Goal: Information Seeking & Learning: Understand process/instructions

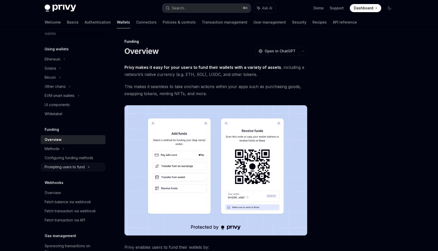
click at [66, 90] on div "Prompting users to fund" at bounding box center [55, 87] width 21 height 6
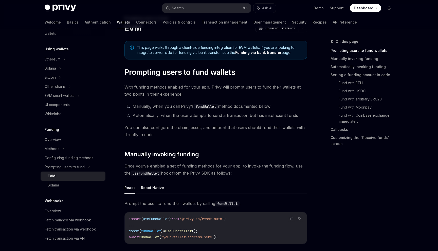
scroll to position [26, 0]
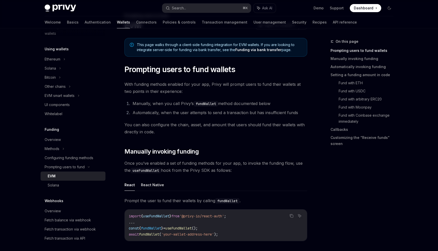
click at [134, 110] on li "Automatically, when the user attempts to send a transaction but has insufficien…" at bounding box center [219, 112] width 176 height 7
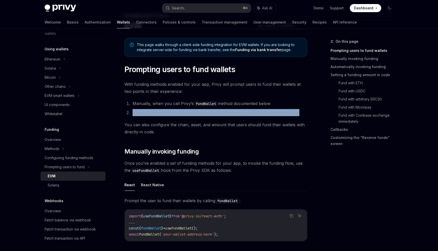
click at [134, 110] on li "Automatically, when the user attempts to send a transaction but has insufficien…" at bounding box center [219, 112] width 176 height 7
click at [135, 111] on li "Automatically, when the user attempts to send a transaction but has insufficien…" at bounding box center [219, 112] width 176 height 7
drag, startPoint x: 135, startPoint y: 111, endPoint x: 286, endPoint y: 110, distance: 151.1
click at [286, 110] on li "Automatically, when the user attempts to send a transaction but has insufficien…" at bounding box center [219, 112] width 176 height 7
click at [283, 111] on li "Automatically, when the user attempts to send a transaction but has insufficien…" at bounding box center [219, 112] width 176 height 7
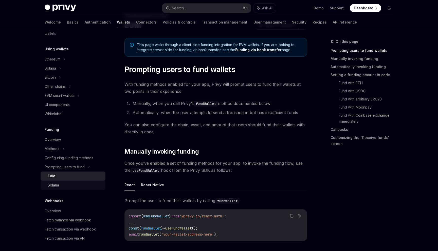
click at [74, 181] on link "Solana" at bounding box center [73, 185] width 65 height 9
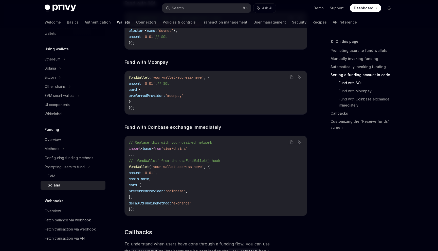
scroll to position [607, 0]
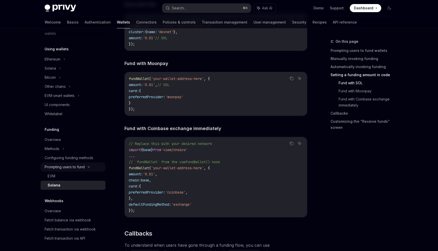
click at [45, 91] on div "Prompting users to fund" at bounding box center [73, 86] width 65 height 9
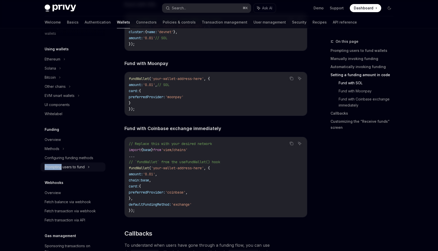
click at [45, 91] on div "Prompting users to fund" at bounding box center [73, 86] width 65 height 9
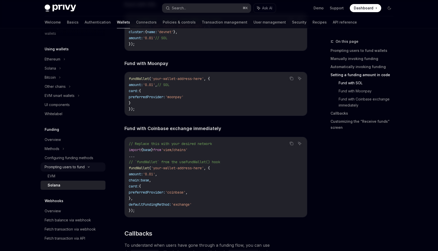
click at [57, 91] on div "Prompting users to fund" at bounding box center [73, 86] width 65 height 9
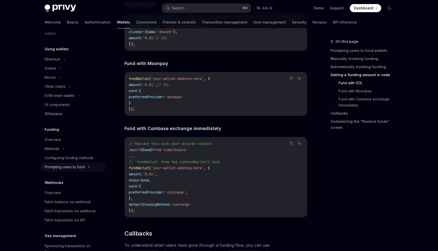
click at [57, 91] on div "Prompting users to fund" at bounding box center [73, 86] width 65 height 9
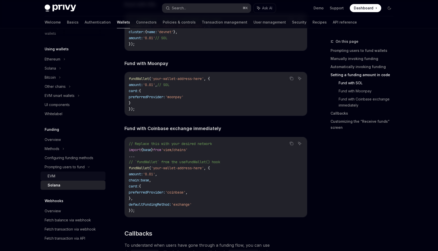
click at [57, 174] on div "EVM" at bounding box center [75, 176] width 55 height 6
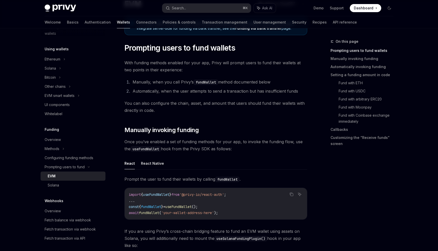
scroll to position [53, 0]
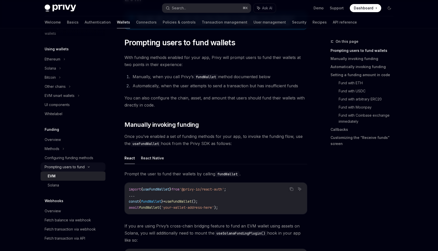
click at [47, 90] on div "Prompting users to fund" at bounding box center [55, 87] width 21 height 6
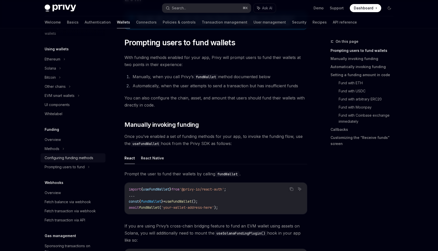
click at [53, 160] on div "Configuring funding methods" at bounding box center [69, 158] width 49 height 6
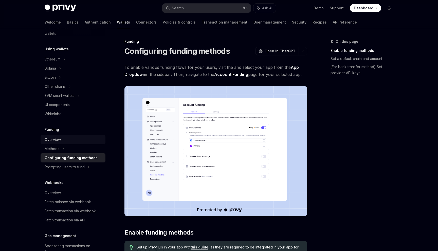
click at [52, 144] on link "Overview" at bounding box center [73, 139] width 65 height 9
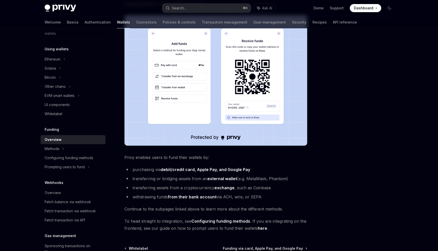
scroll to position [130, 0]
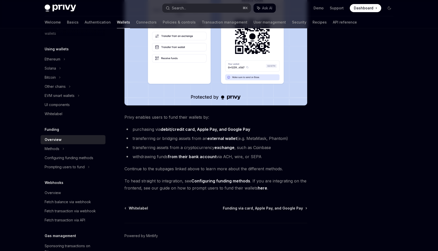
click at [181, 131] on strong "debit/credit card, Apple Pay, and Google Pay" at bounding box center [205, 129] width 89 height 5
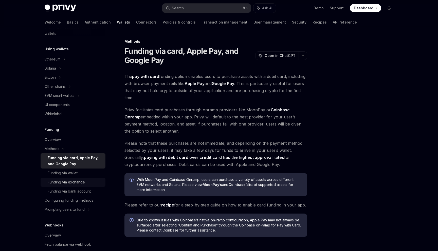
click at [83, 178] on link "Funding via exchange" at bounding box center [73, 182] width 65 height 9
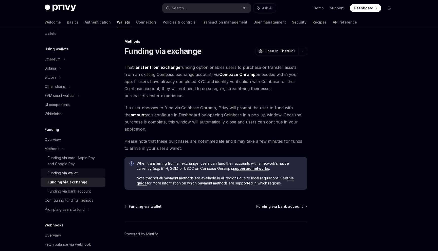
click at [80, 172] on div "Funding via wallet" at bounding box center [75, 173] width 55 height 6
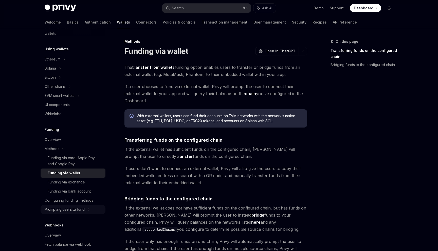
click at [66, 90] on div "Prompting users to fund" at bounding box center [55, 87] width 21 height 6
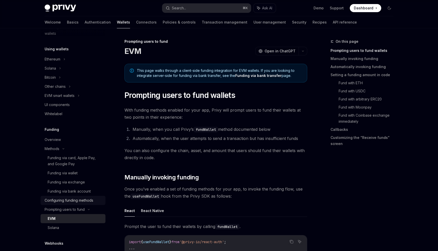
click at [73, 200] on div "Configuring funding methods" at bounding box center [69, 201] width 49 height 6
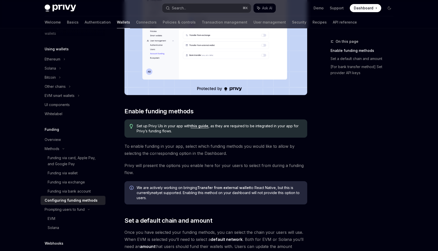
scroll to position [127, 0]
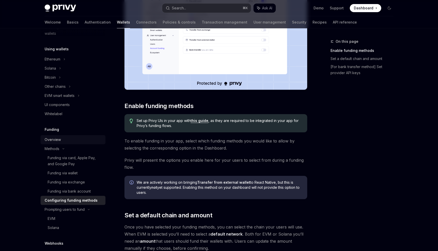
click at [81, 144] on link "Overview" at bounding box center [73, 139] width 65 height 9
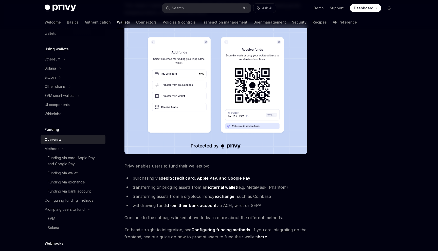
scroll to position [146, 0]
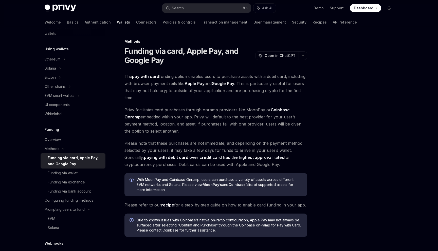
click at [61, 157] on div "Funding via card, Apple Pay, and Google Pay" at bounding box center [75, 161] width 55 height 12
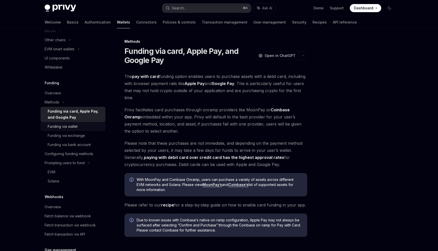
scroll to position [95, 0]
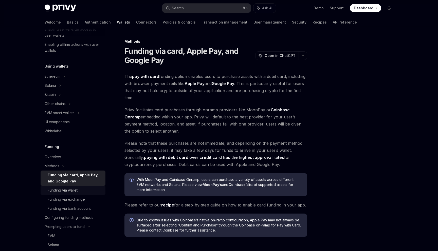
click at [70, 191] on div "Funding via wallet" at bounding box center [63, 191] width 30 height 6
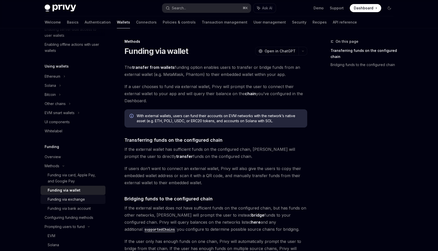
click at [72, 196] on link "Funding via exchange" at bounding box center [73, 199] width 65 height 9
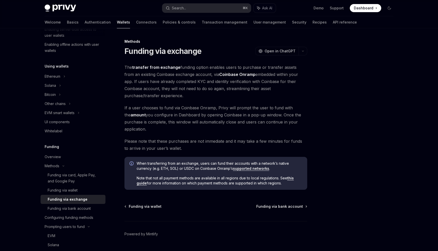
click at [74, 201] on div "Funding via exchange" at bounding box center [68, 200] width 40 height 6
click at [75, 205] on link "Funding via bank account" at bounding box center [73, 208] width 65 height 9
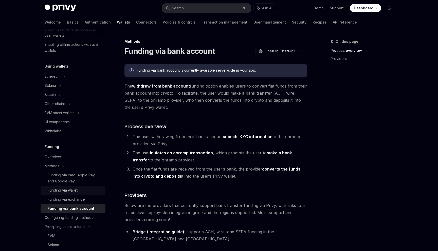
click at [69, 194] on link "Funding via wallet" at bounding box center [73, 190] width 65 height 9
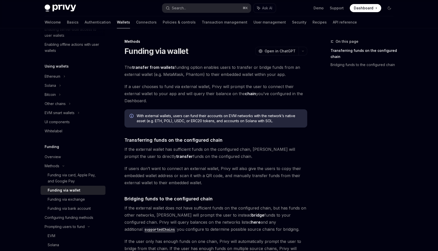
click at [67, 188] on div "Funding via wallet" at bounding box center [64, 191] width 33 height 6
click at [67, 180] on div "Funding via card, Apple Pay, and Google Pay" at bounding box center [75, 178] width 55 height 12
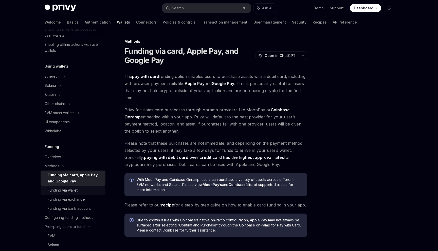
click at [71, 190] on div "Funding via wallet" at bounding box center [63, 191] width 30 height 6
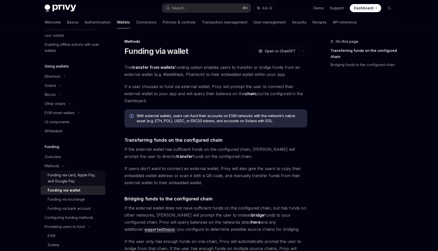
click at [72, 184] on div "Funding via card, Apple Pay, and Google Pay" at bounding box center [75, 178] width 55 height 12
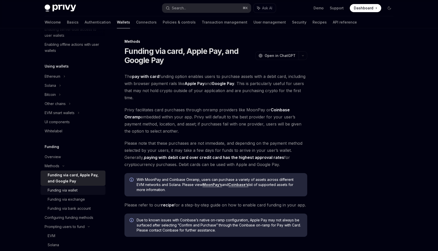
click at [76, 190] on div "Funding via wallet" at bounding box center [63, 191] width 30 height 6
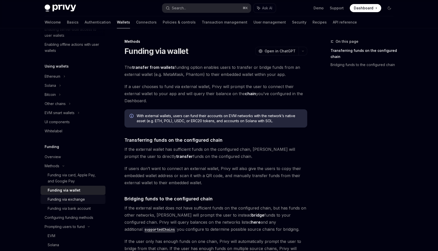
click at [76, 200] on div "Funding via exchange" at bounding box center [66, 200] width 37 height 6
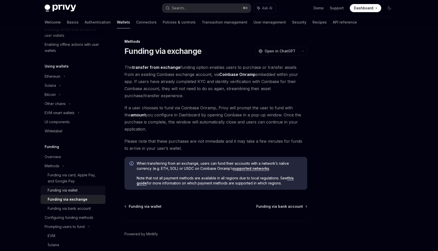
click at [79, 189] on div "Funding via wallet" at bounding box center [75, 191] width 55 height 6
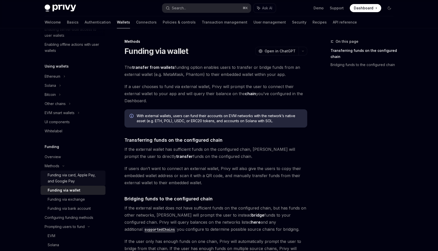
click at [84, 183] on div "Funding via card, Apple Pay, and Google Pay" at bounding box center [75, 178] width 55 height 12
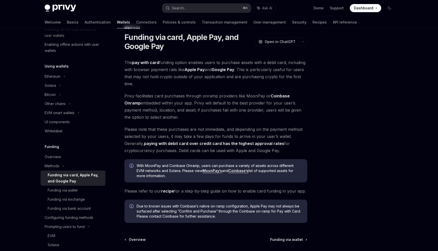
scroll to position [11, 0]
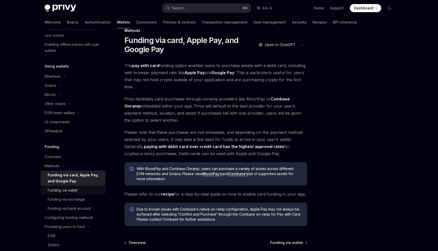
click at [59, 188] on div "Funding via wallet" at bounding box center [63, 191] width 30 height 6
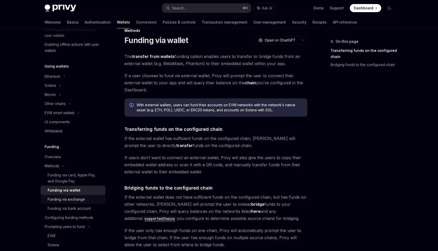
click at [67, 199] on div "Funding via exchange" at bounding box center [66, 200] width 37 height 6
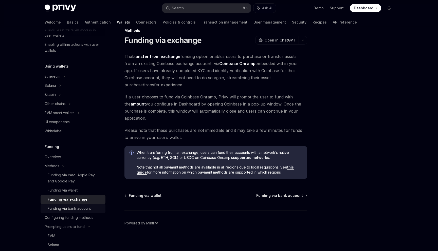
click at [73, 207] on div "Funding via bank account" at bounding box center [69, 209] width 43 height 6
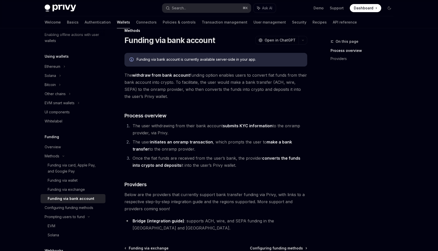
scroll to position [111, 0]
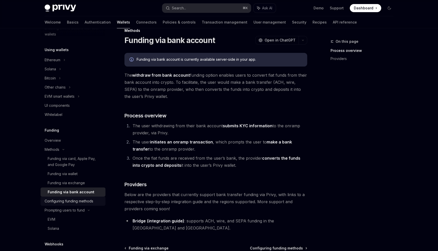
click at [72, 202] on div "Configuring funding methods" at bounding box center [69, 201] width 49 height 6
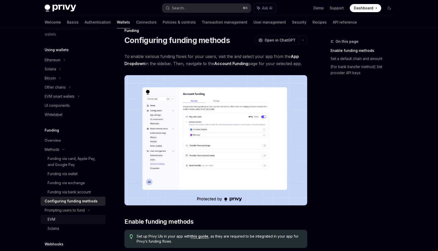
click at [64, 218] on div "EVM" at bounding box center [75, 220] width 55 height 6
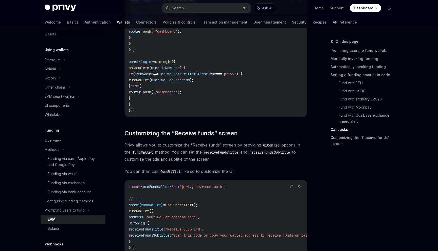
scroll to position [1243, 0]
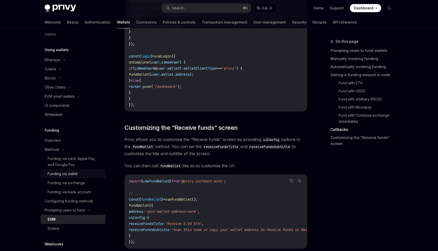
click at [88, 177] on div "Funding via wallet" at bounding box center [75, 174] width 55 height 6
type textarea "*"
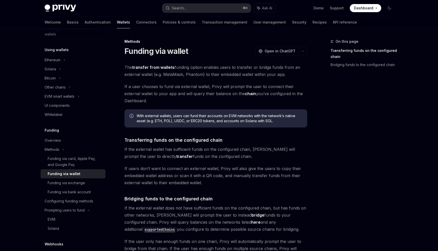
scroll to position [115, 0]
